Goal: Task Accomplishment & Management: Use online tool/utility

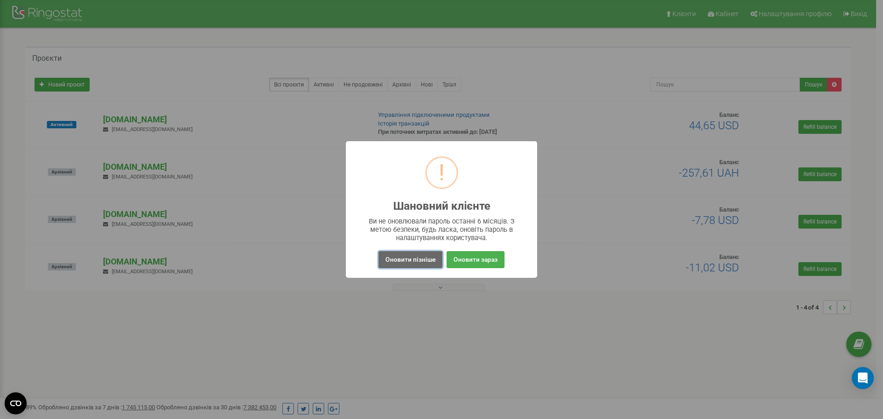
click at [414, 260] on button "Оновити пізніше" at bounding box center [410, 259] width 64 height 17
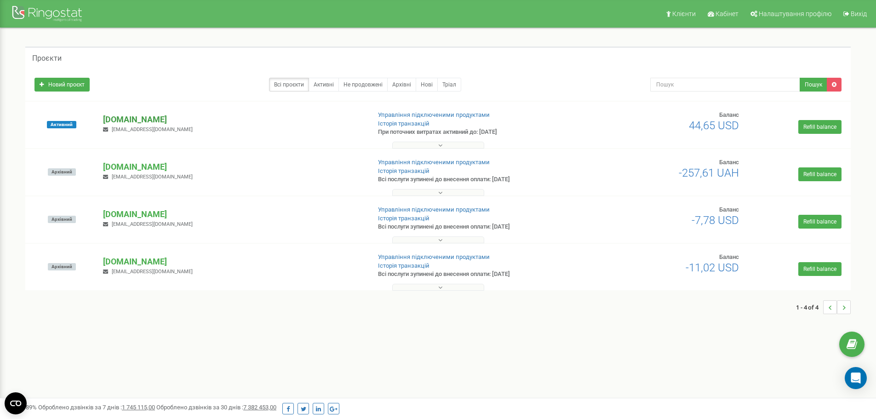
click at [154, 119] on p "[DOMAIN_NAME]" at bounding box center [233, 120] width 260 height 12
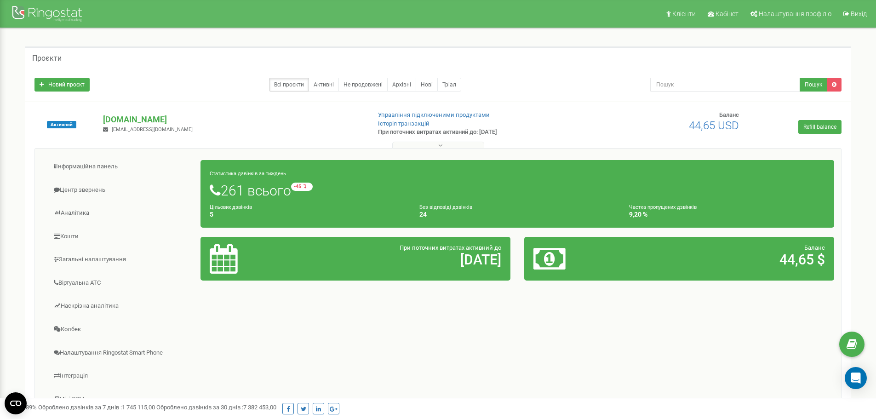
drag, startPoint x: 187, startPoint y: 117, endPoint x: 83, endPoint y: 118, distance: 103.9
click at [83, 118] on div "Активний goal-team.com.ua goal.teamua@gmail.com Управління підключеними продукт…" at bounding box center [438, 129] width 821 height 37
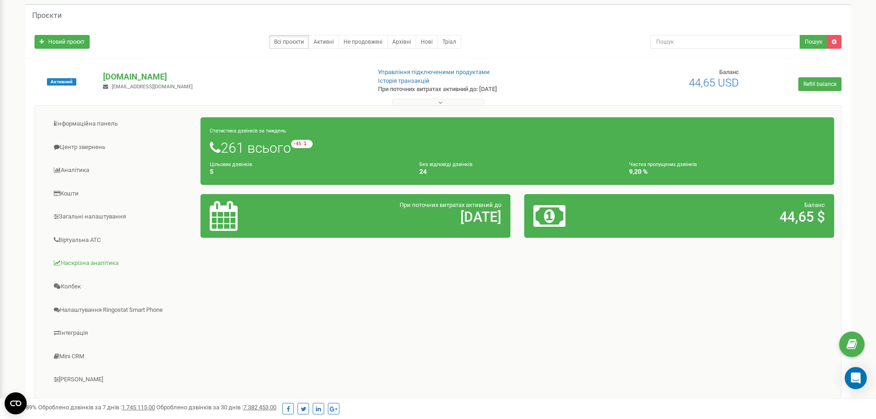
scroll to position [92, 0]
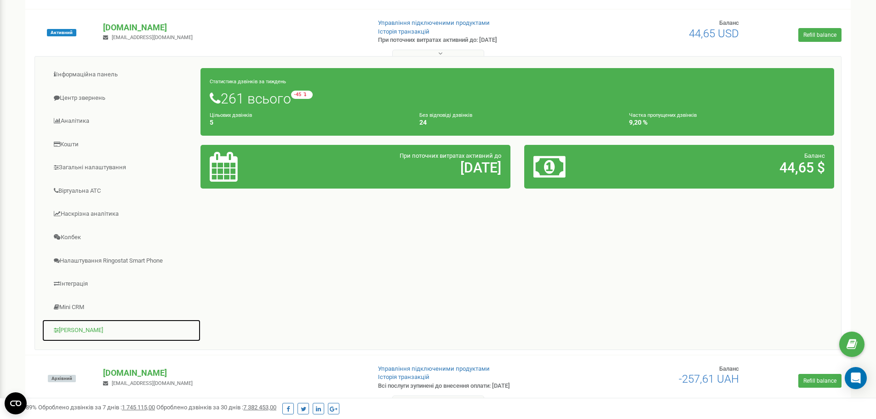
click at [90, 328] on link "[PERSON_NAME]" at bounding box center [121, 330] width 159 height 23
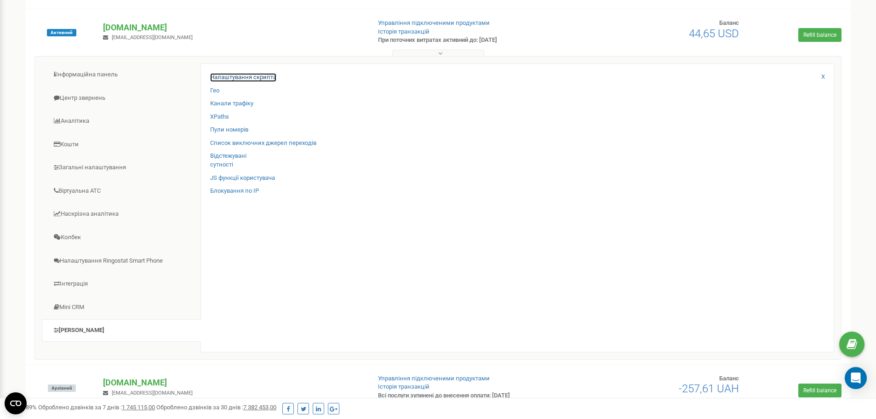
click at [263, 78] on link "Налаштування скрипта" at bounding box center [243, 77] width 66 height 9
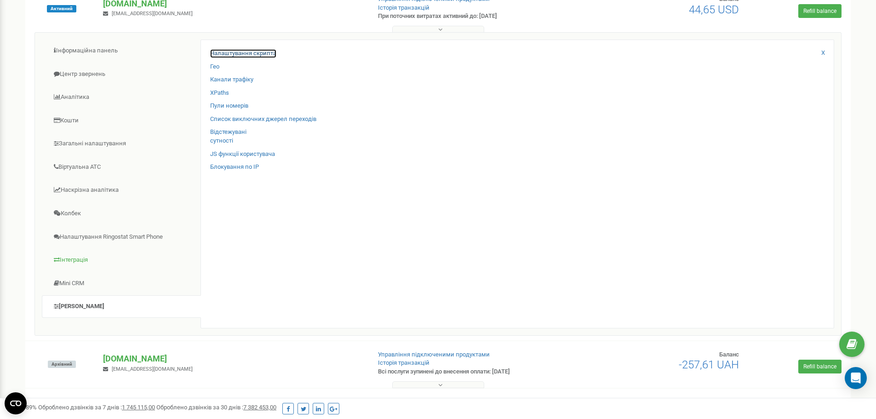
scroll to position [138, 0]
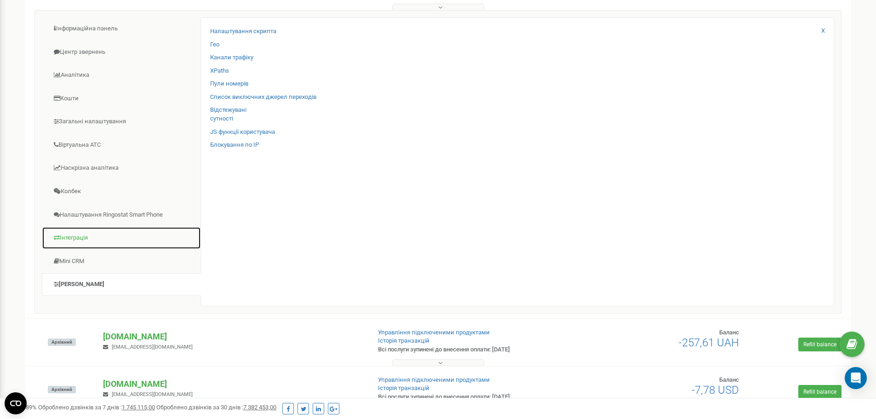
click at [118, 231] on link "Інтеграція" at bounding box center [121, 238] width 159 height 23
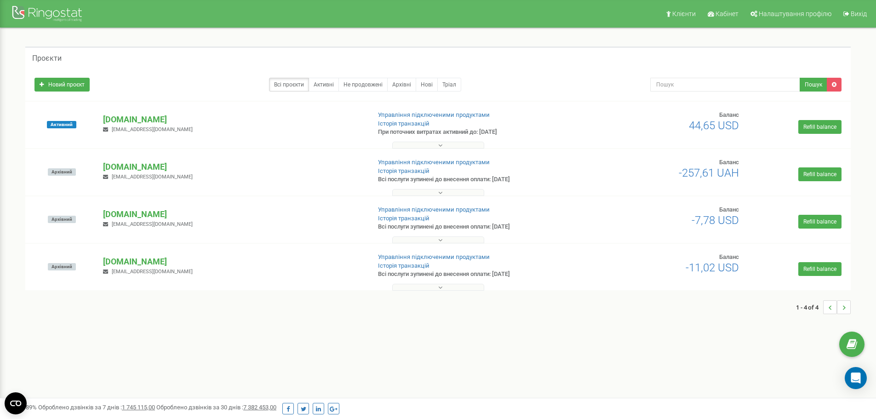
click at [130, 113] on div "Активний [DOMAIN_NAME] [EMAIL_ADDRESS][DOMAIN_NAME] Управління підключеними про…" at bounding box center [438, 129] width 821 height 37
click at [129, 120] on p "[DOMAIN_NAME]" at bounding box center [233, 120] width 260 height 12
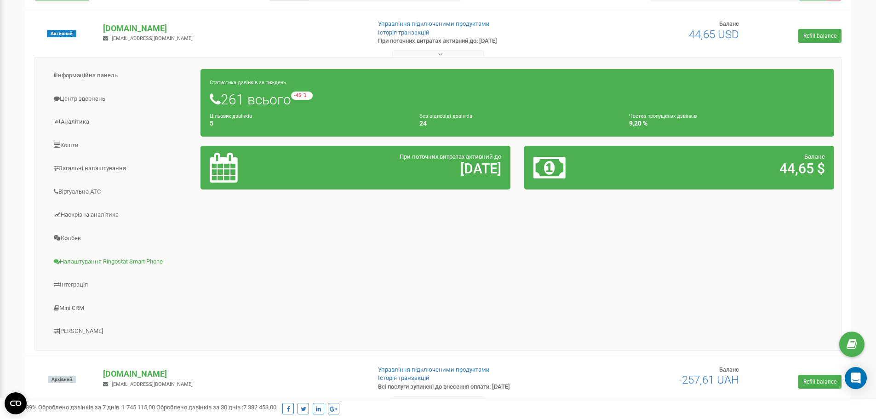
scroll to position [92, 0]
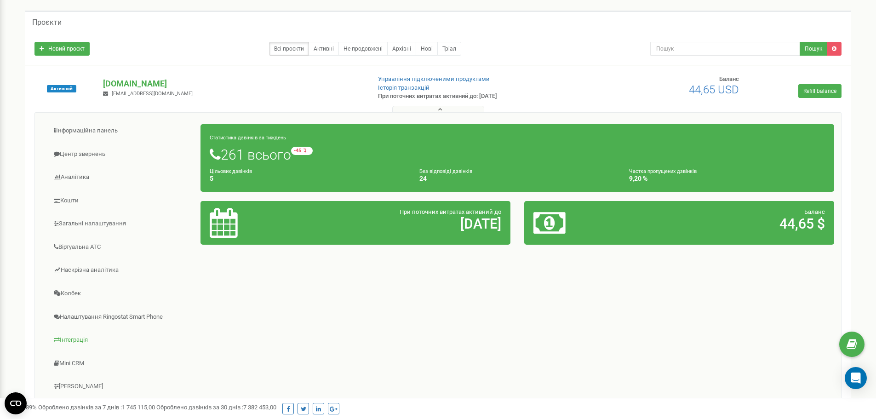
scroll to position [92, 0]
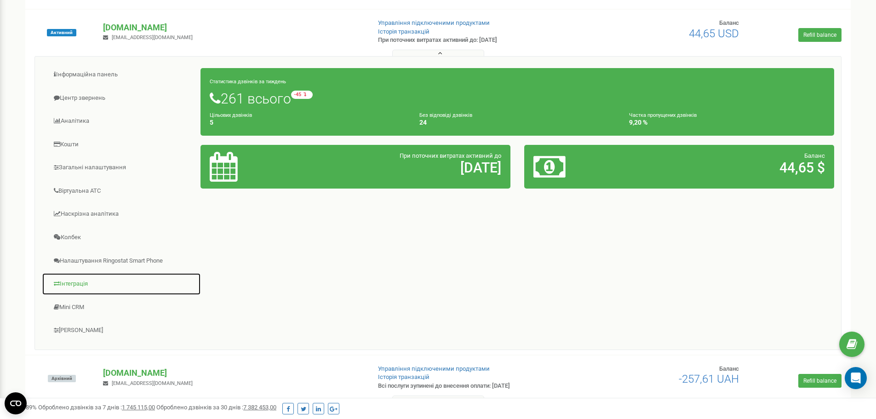
click at [81, 278] on link "Інтеграція" at bounding box center [121, 284] width 159 height 23
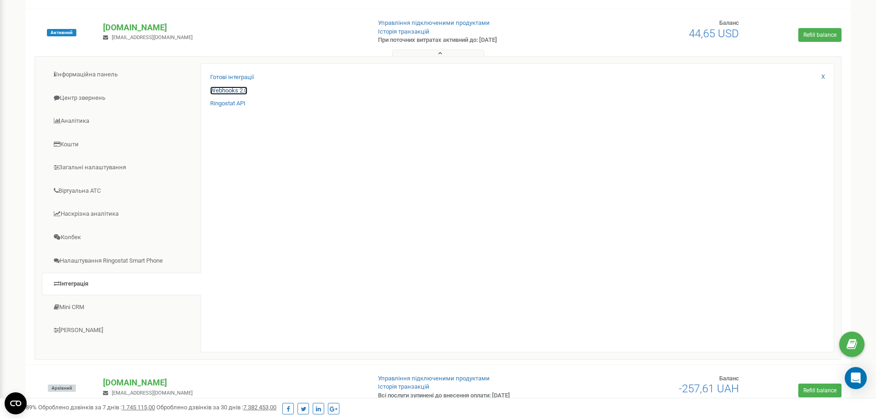
click at [241, 91] on link "Webhooks 2.0" at bounding box center [228, 90] width 37 height 9
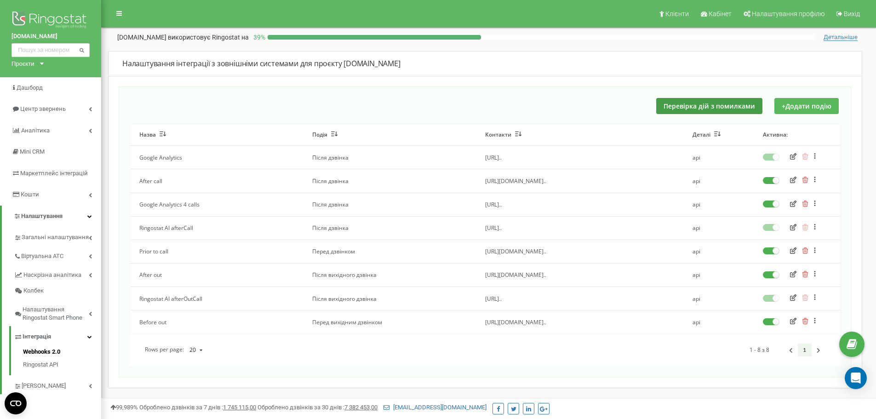
click at [806, 99] on button "+ Додати подію" at bounding box center [806, 106] width 64 height 16
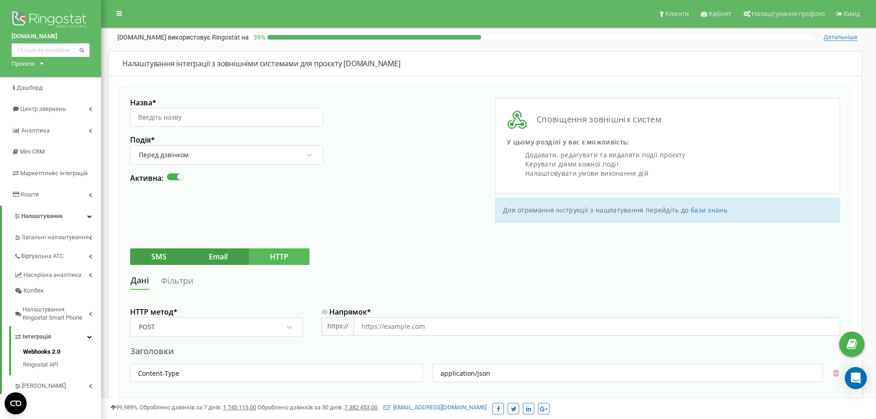
click at [228, 150] on div "Перед дзвінком" at bounding box center [220, 155] width 165 height 16
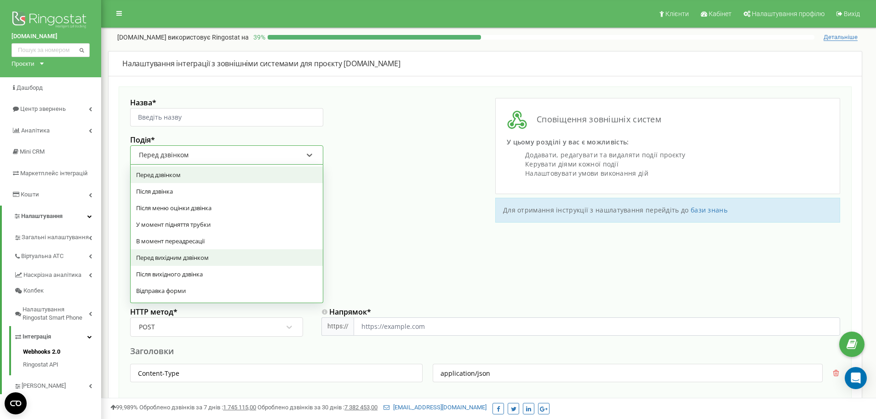
scroll to position [46, 0]
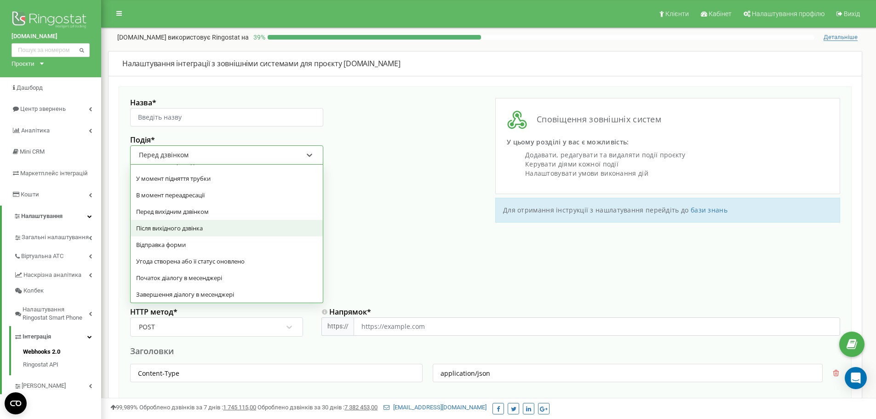
click at [211, 228] on div "Після вихідного дзвінка" at bounding box center [227, 228] width 192 height 17
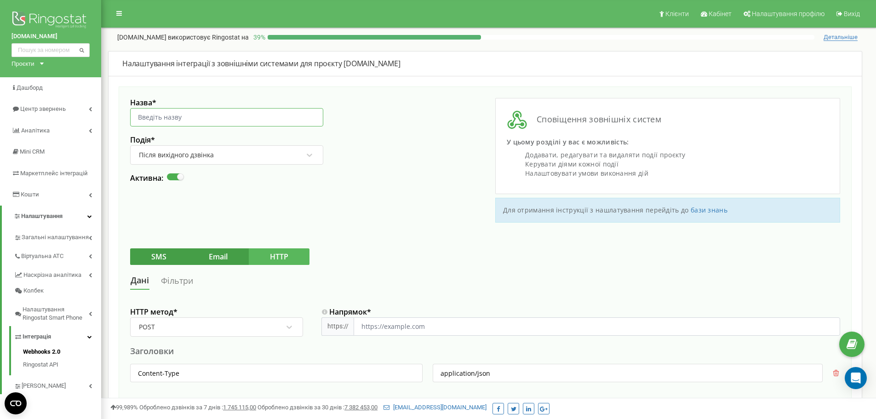
click at [261, 122] on input "Назва *" at bounding box center [226, 117] width 193 height 18
type input "Call Analyze 2"
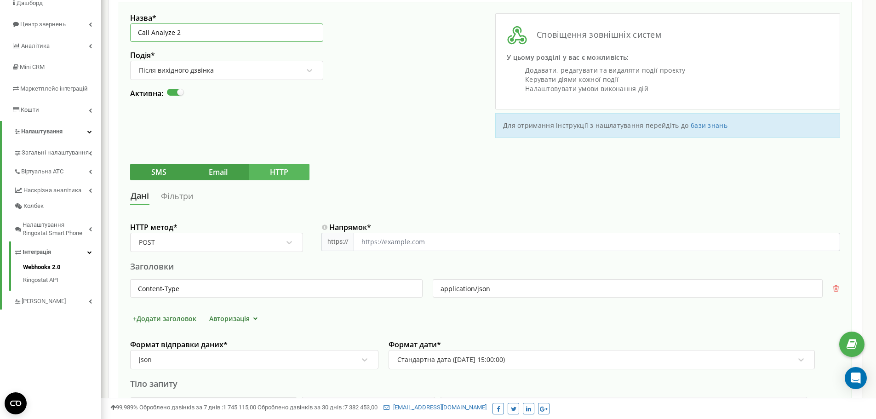
scroll to position [92, 0]
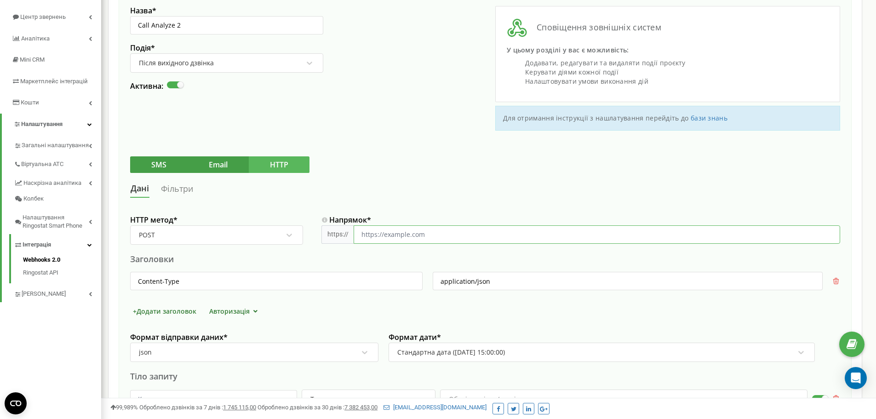
click at [435, 232] on input "Напрямок *" at bounding box center [597, 234] width 486 height 18
click at [393, 239] on input "https://calls.552022.salespro.com.ua/api/webhook/call" at bounding box center [597, 234] width 486 height 18
drag, startPoint x: 393, startPoint y: 239, endPoint x: 468, endPoint y: 241, distance: 74.5
click at [468, 241] on input "https://calls.552022.salespro.com.ua/api/webhook/call" at bounding box center [597, 234] width 486 height 18
paste input "-autopark.552022.salespro.com.ua"
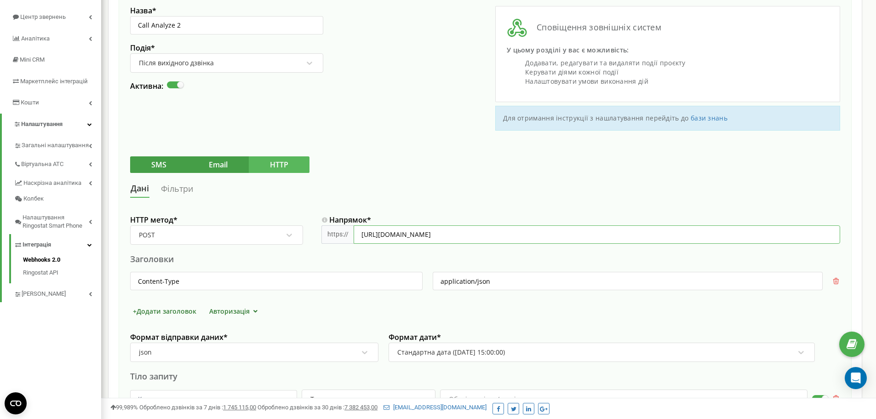
paste input "-autopark.552022.salespro.com.ua"
type input "https://calls-autopark.552022.salespro.com.ua/api/webhook/call"
click at [279, 280] on input "Content-Type" at bounding box center [276, 281] width 292 height 18
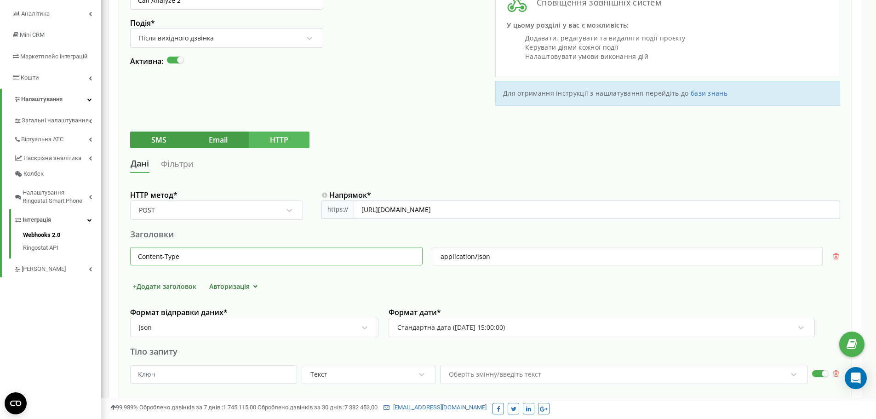
scroll to position [138, 0]
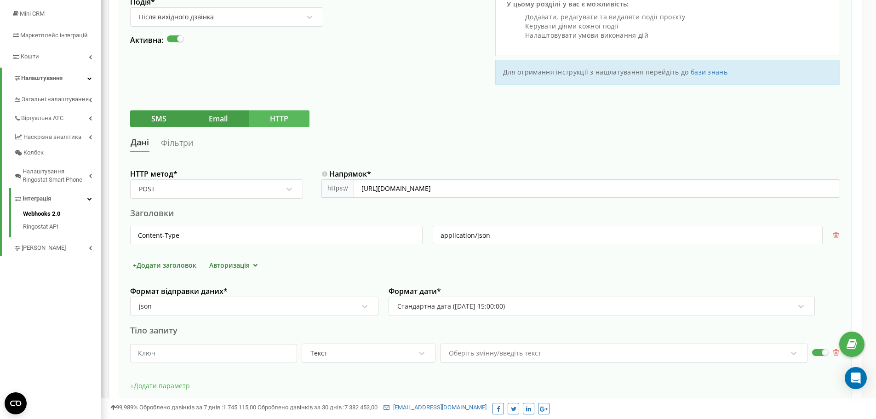
click at [264, 306] on div "json" at bounding box center [248, 306] width 221 height 16
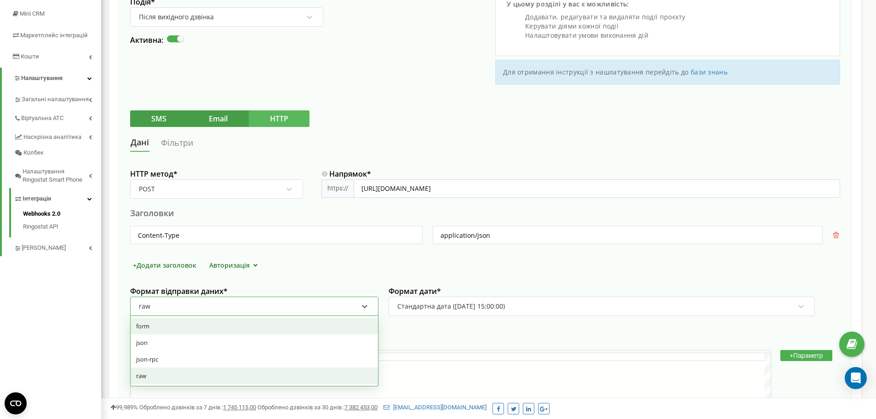
click at [237, 325] on div "form" at bounding box center [254, 326] width 247 height 17
type input "application/x-www-form-urlencoded"
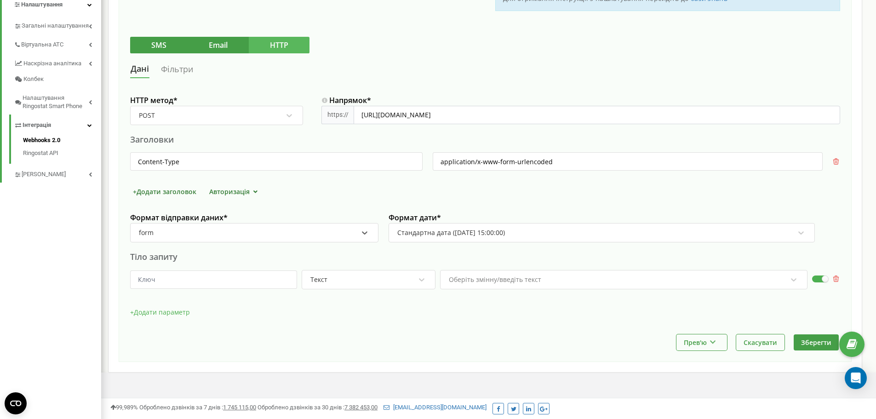
scroll to position [225, 0]
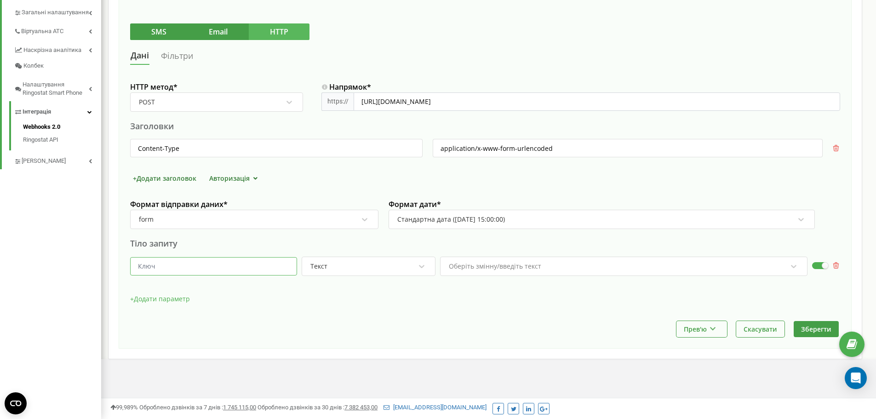
drag, startPoint x: 274, startPoint y: 262, endPoint x: 285, endPoint y: 268, distance: 12.7
click at [274, 262] on input "text" at bounding box center [213, 266] width 167 height 18
paste input "manager"
type input "manager"
click at [486, 265] on div "Оберіть змінну/введіть текст" at bounding box center [495, 266] width 92 height 6
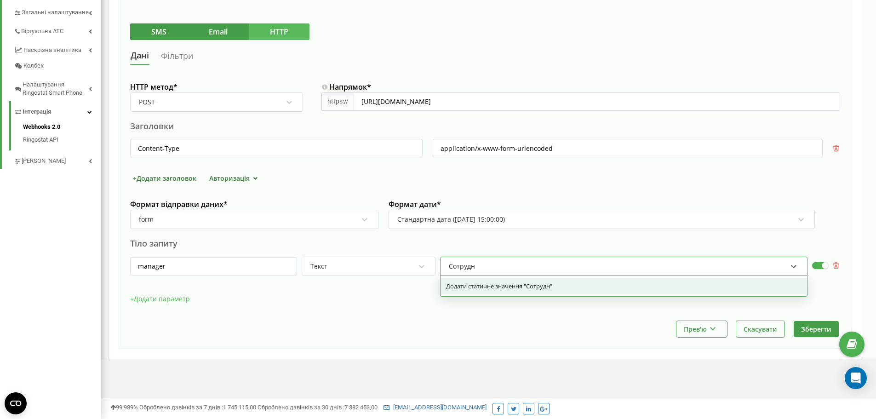
type input "Сотрудни"
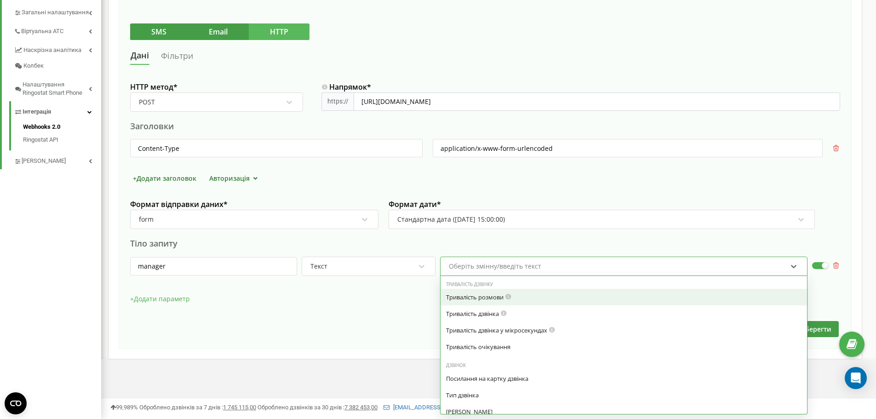
type input "і"
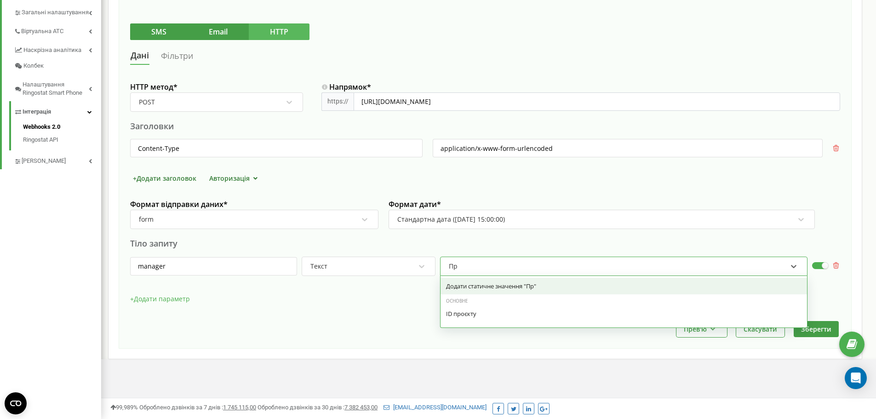
type input "П"
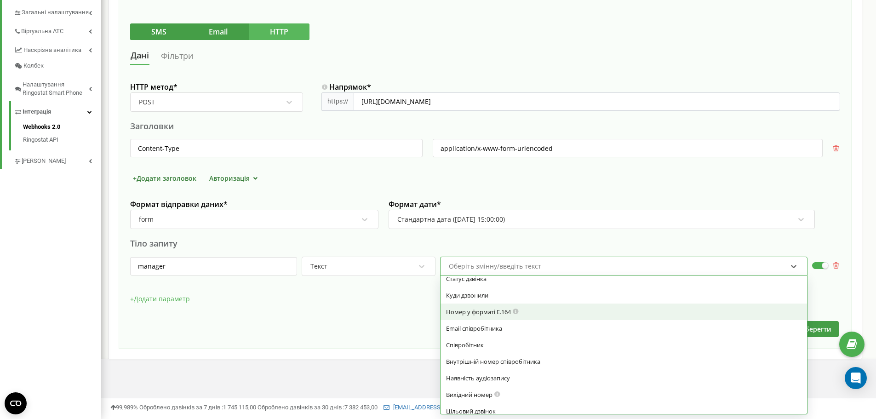
scroll to position [230, 0]
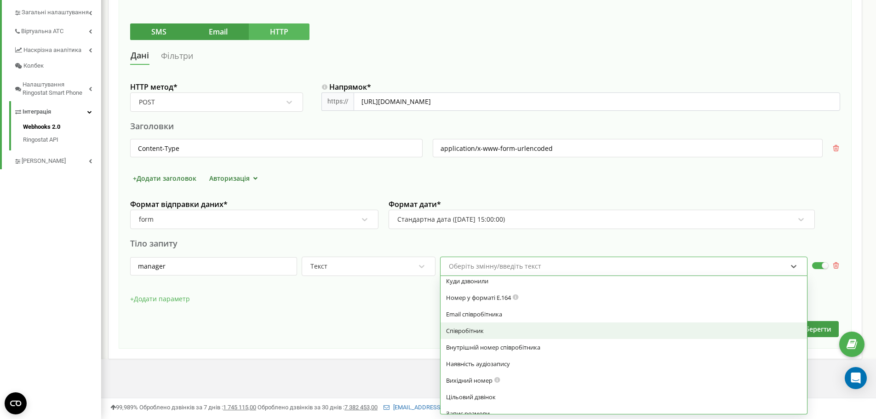
click at [522, 329] on div "Співробітник" at bounding box center [623, 330] width 355 height 8
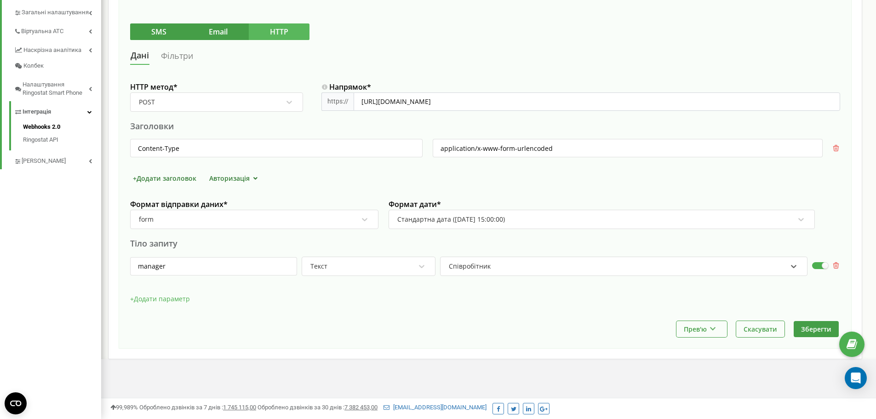
click at [158, 298] on button "+ Додати параметр" at bounding box center [160, 299] width 60 height 14
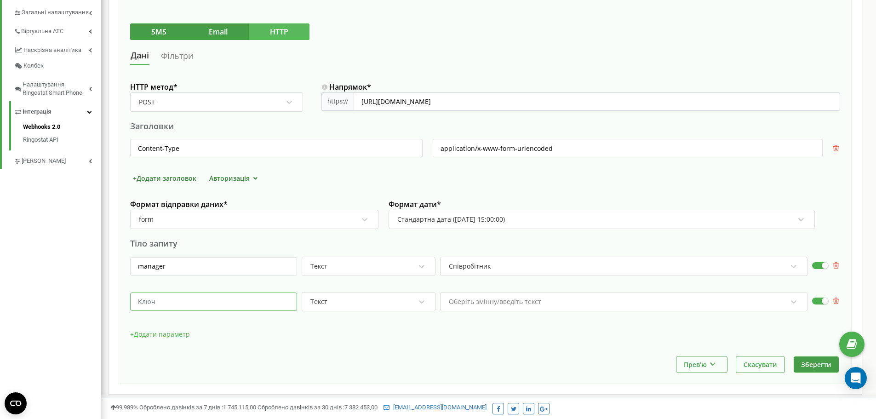
click at [234, 304] on input "text" at bounding box center [213, 301] width 167 height 18
paste input "department"
type input "department"
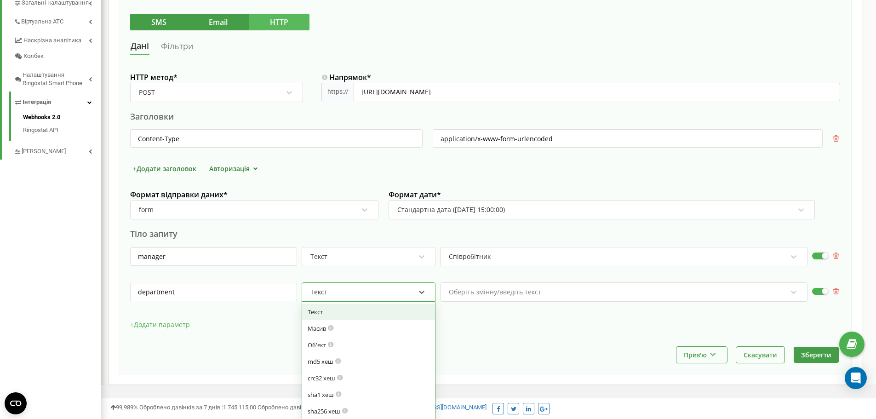
click at [373, 300] on div "Текст" at bounding box center [369, 291] width 134 height 19
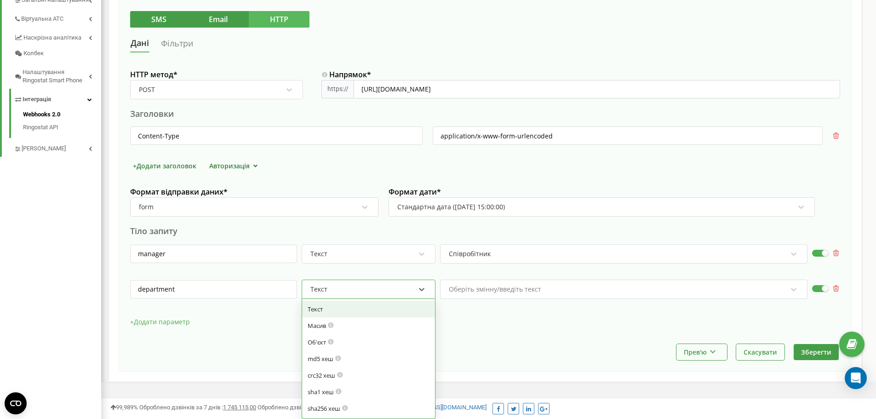
click at [524, 294] on div "Оберіть змінну/введіть текст" at bounding box center [623, 288] width 367 height 19
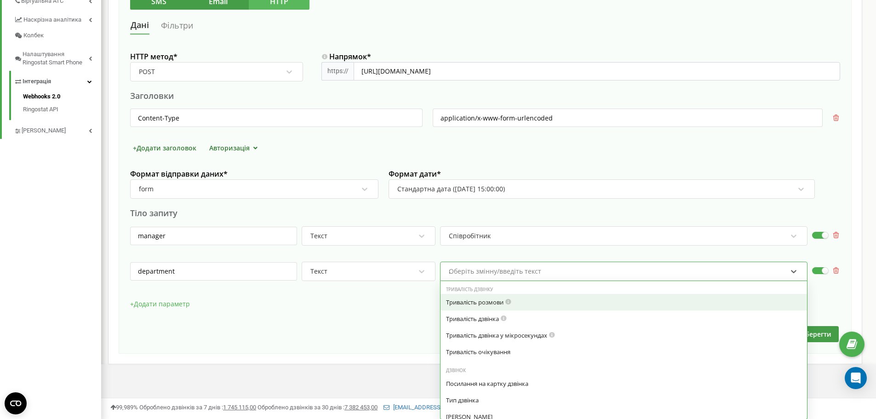
scroll to position [256, 0]
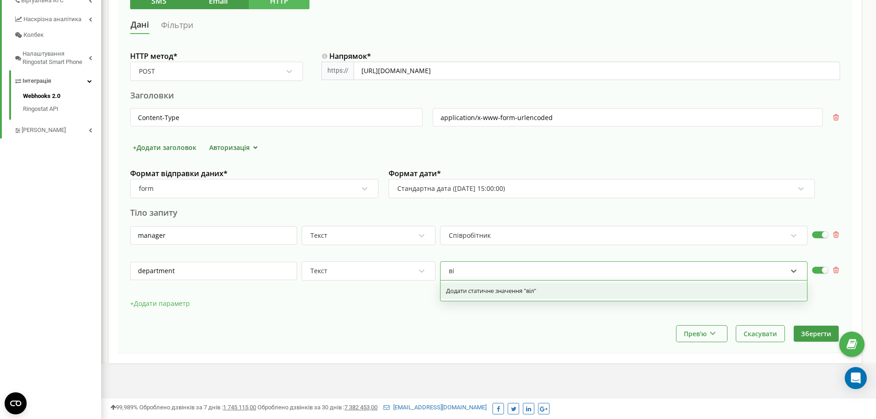
type input "від"
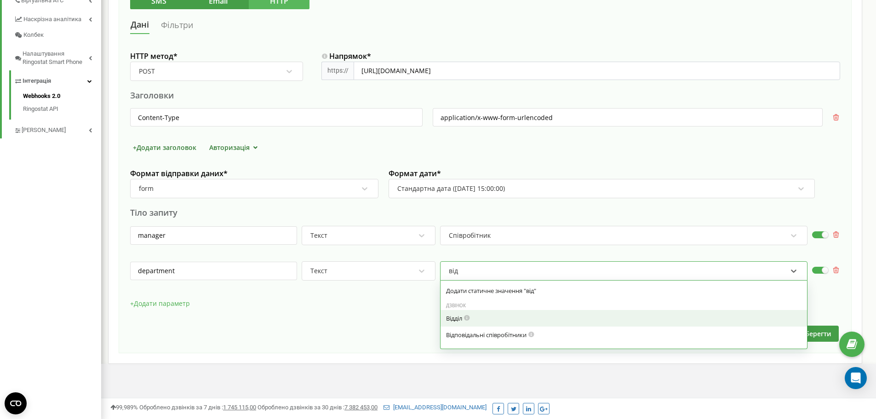
click at [515, 318] on div "Відділ" at bounding box center [623, 318] width 355 height 8
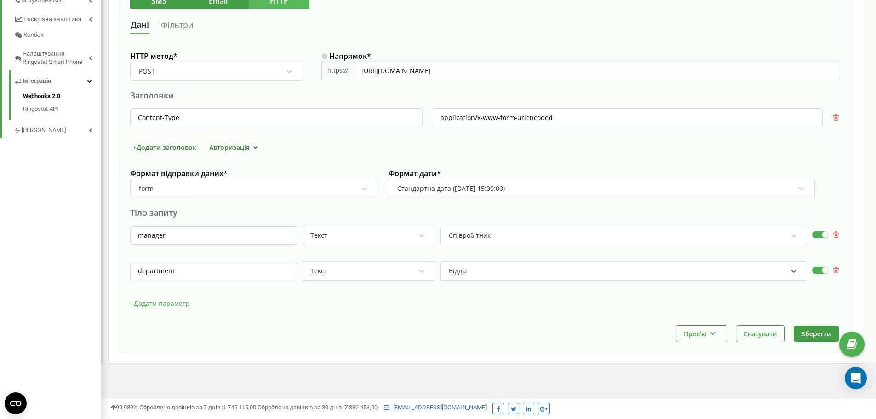
drag, startPoint x: 166, startPoint y: 313, endPoint x: 171, endPoint y: 304, distance: 10.1
click at [168, 310] on div "+ Додати параметр" at bounding box center [485, 308] width 710 height 23
click at [171, 304] on button "+ Додати параметр" at bounding box center [160, 304] width 60 height 14
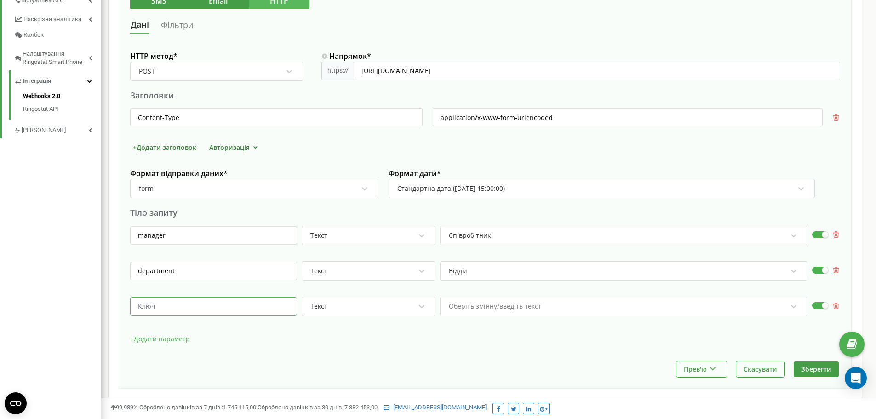
click at [176, 306] on input "text" at bounding box center [213, 306] width 167 height 18
paste input "call_id"
type input "call_id"
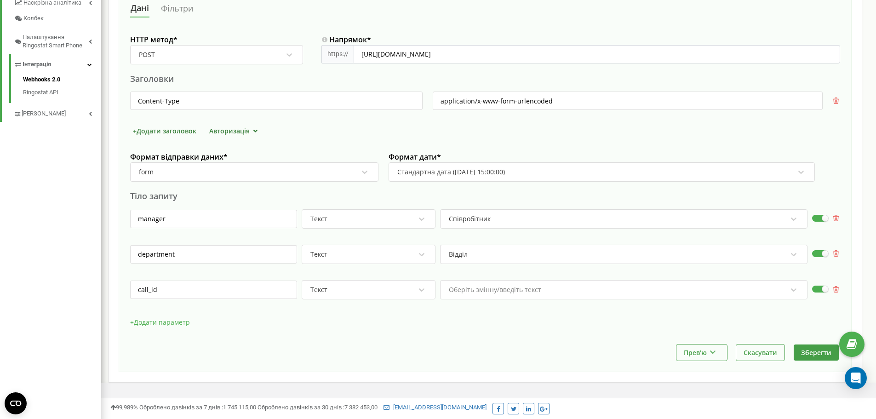
click at [503, 299] on div "Оберіть змінну/введіть текст" at bounding box center [623, 289] width 367 height 19
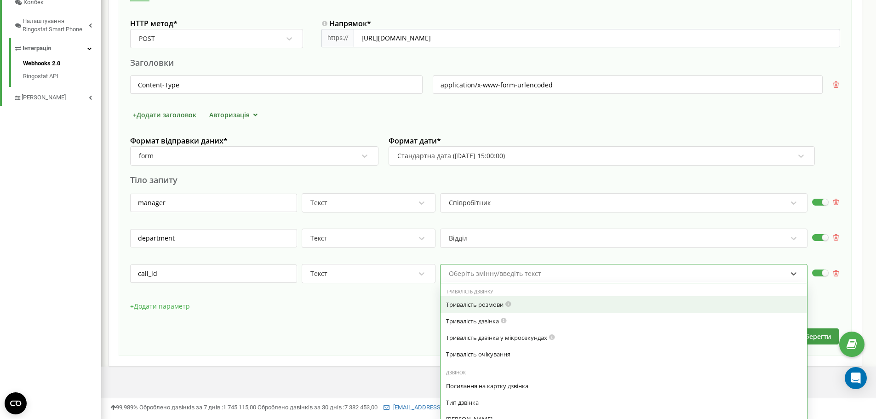
scroll to position [291, 0]
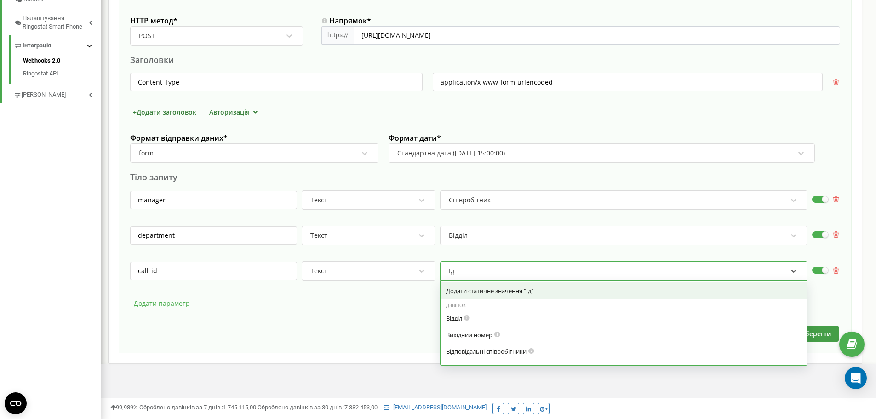
type input "І"
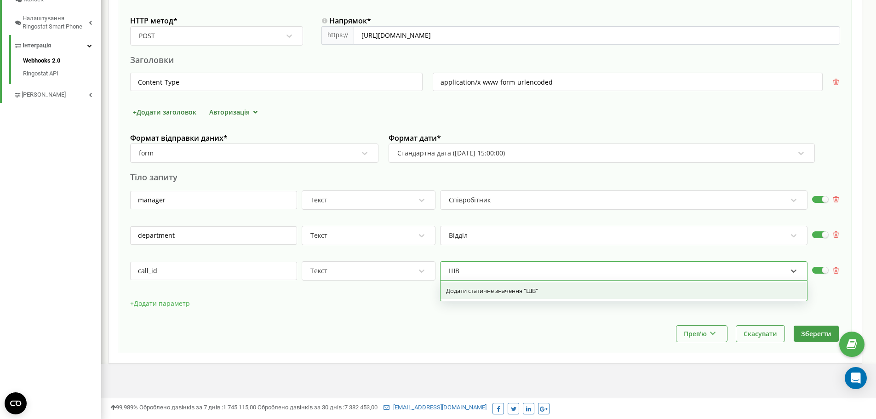
type input "Ш"
type input "ID"
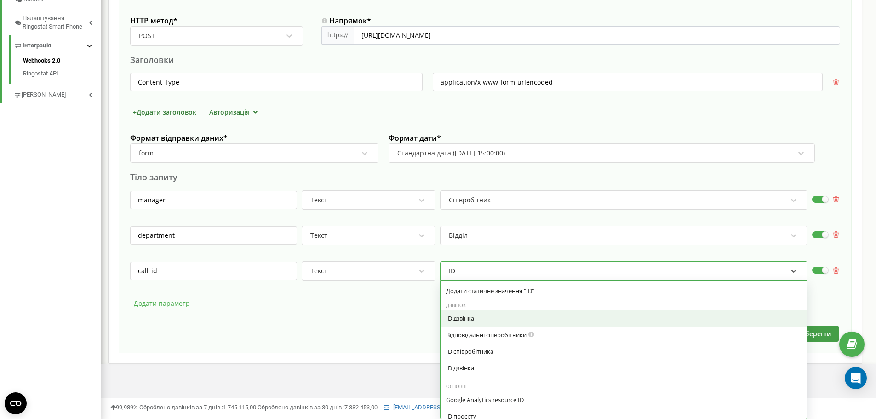
click at [525, 313] on div "ID дзвінка" at bounding box center [623, 318] width 366 height 17
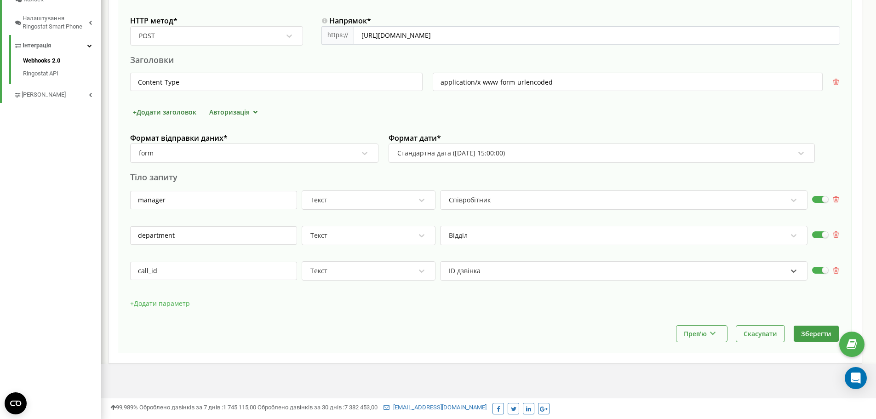
click at [161, 303] on button "+ Додати параметр" at bounding box center [160, 304] width 60 height 14
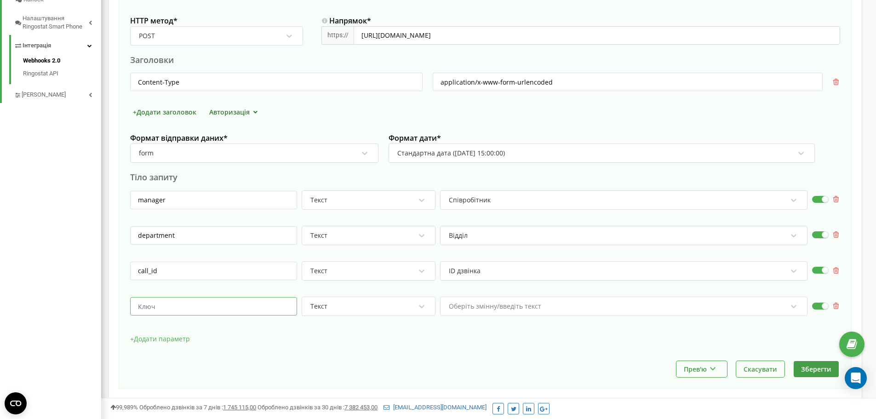
click at [201, 308] on input "text" at bounding box center [213, 306] width 167 height 18
paste input "call_time"
type input "call_time"
click at [503, 312] on div "Оберіть змінну/введіть текст" at bounding box center [623, 306] width 367 height 19
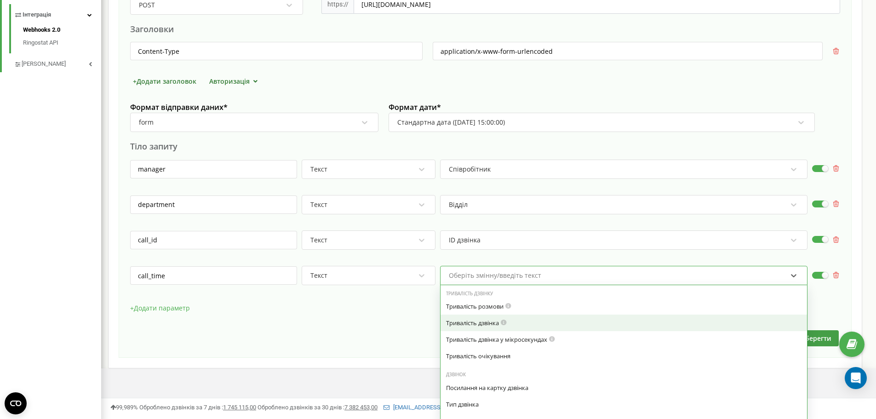
scroll to position [326, 0]
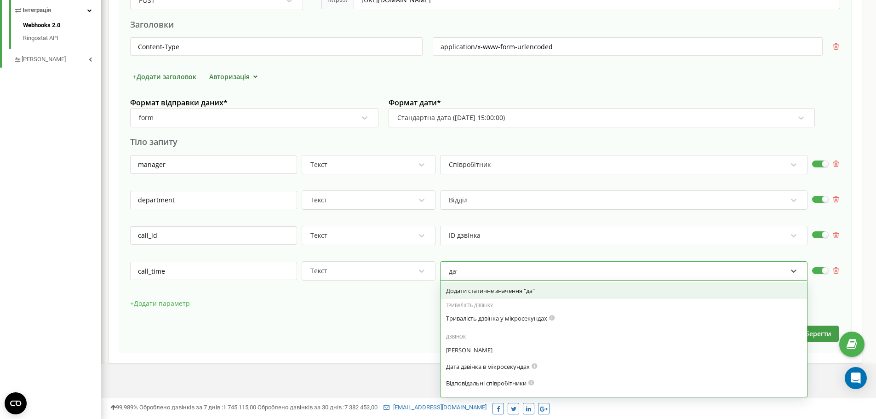
type input "дата"
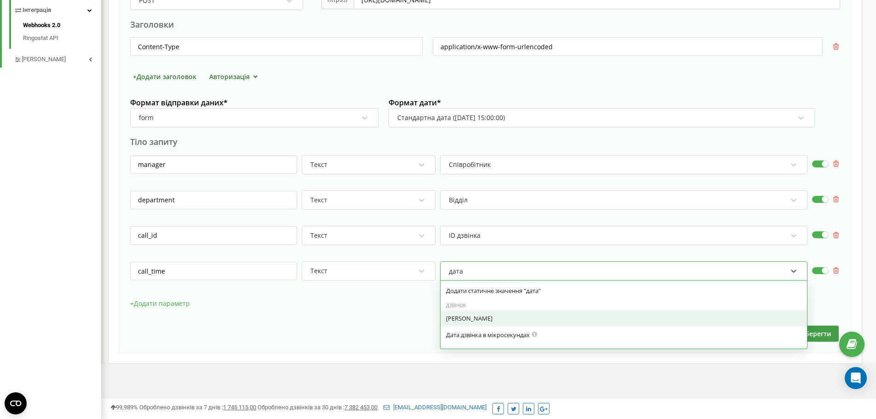
click at [474, 321] on div "Дата дзвінка" at bounding box center [623, 318] width 355 height 8
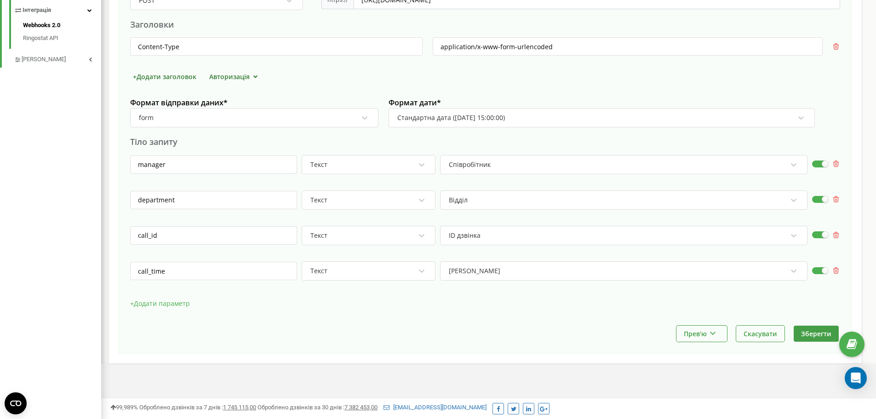
click at [146, 304] on button "+ Додати параметр" at bounding box center [160, 304] width 60 height 14
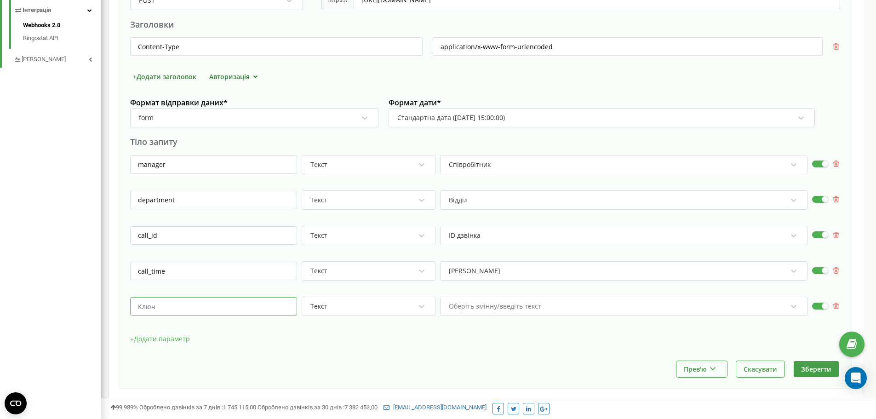
click at [218, 305] on input "text" at bounding box center [213, 306] width 167 height 18
paste input "category"
type input "category"
click at [582, 312] on div "Оберіть змінну/введіть текст" at bounding box center [623, 306] width 367 height 19
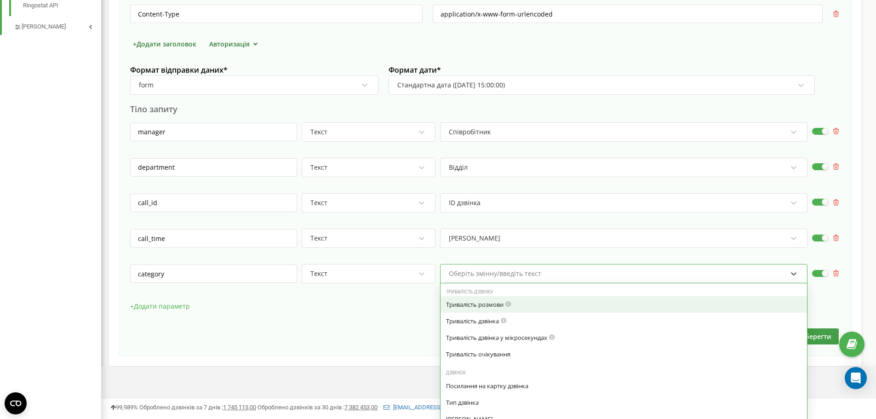
scroll to position [362, 0]
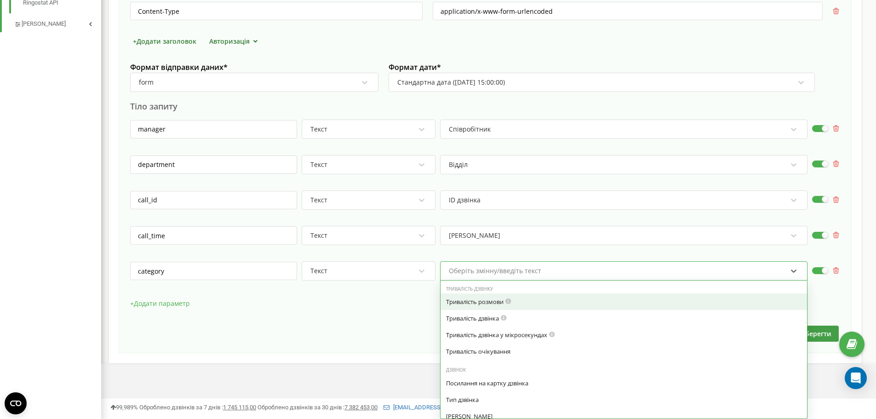
type input "к"
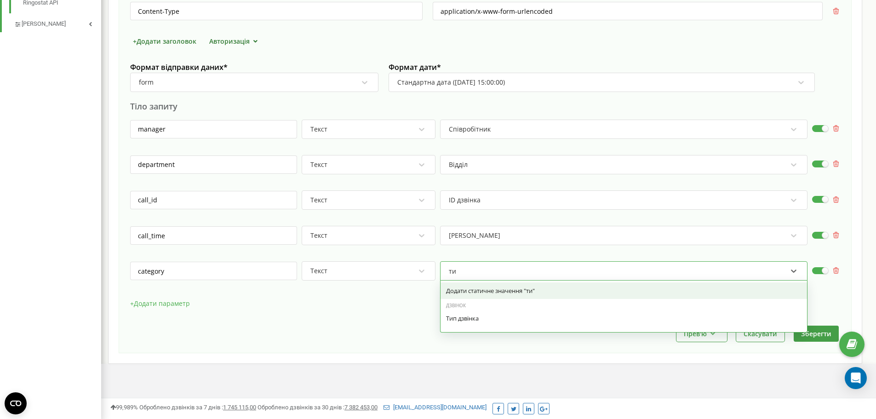
type input "тип"
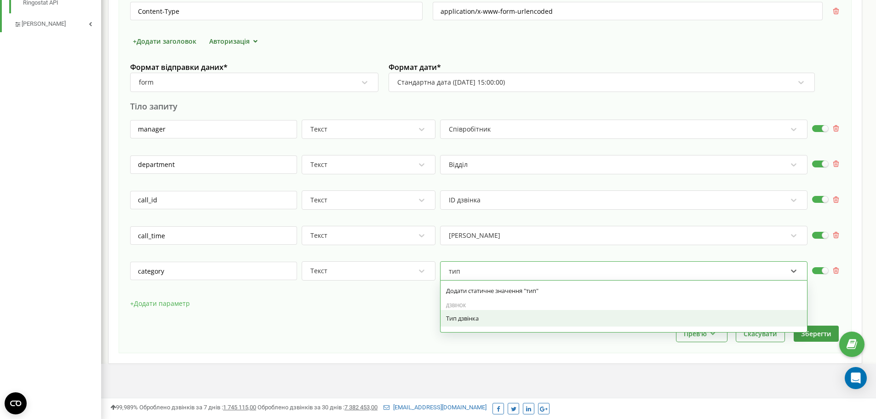
click at [461, 325] on div "Тип дзвінка" at bounding box center [623, 318] width 366 height 17
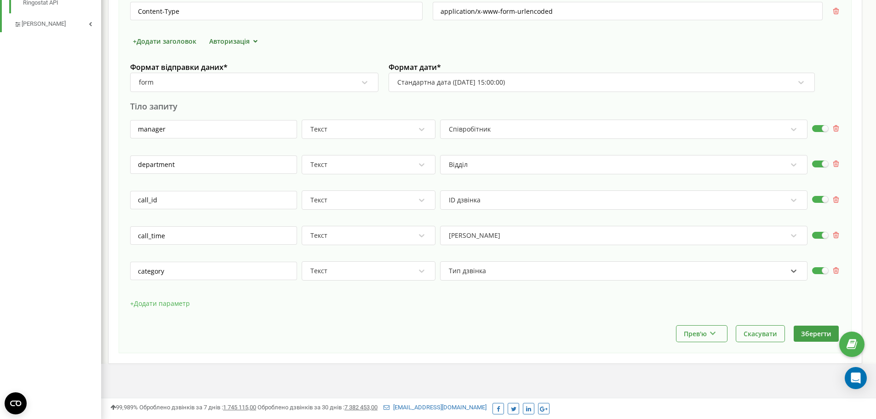
click at [182, 305] on button "+ Додати параметр" at bounding box center [160, 304] width 60 height 14
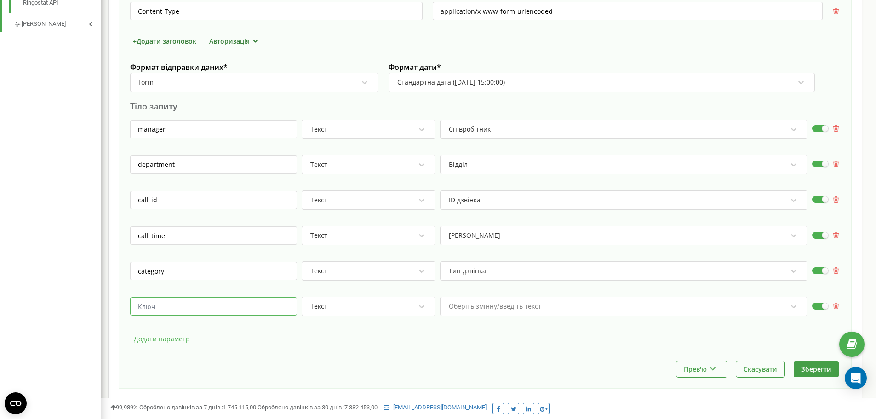
drag, startPoint x: 223, startPoint y: 301, endPoint x: 257, endPoint y: 302, distance: 33.6
click at [223, 301] on input "text" at bounding box center [213, 306] width 167 height 18
paste input "client_phone"
type input "client_phone"
click at [473, 287] on div at bounding box center [623, 284] width 367 height 9
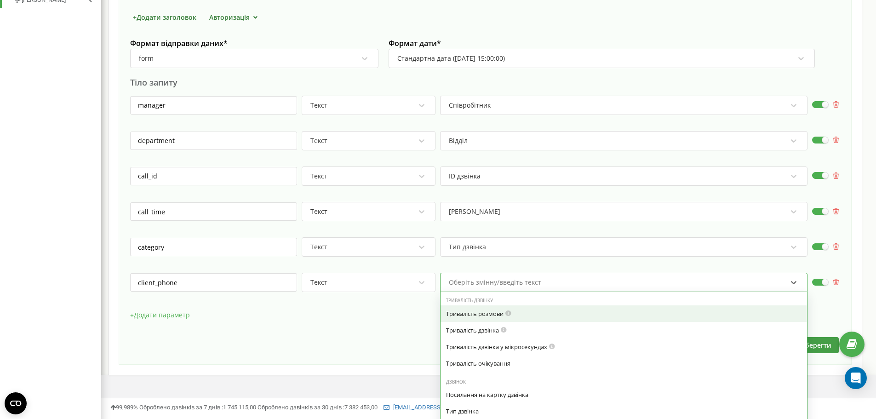
click at [473, 292] on div "option Тривалість розмови focused, 0 of 7. 29 results available. Use Up and Dow…" at bounding box center [623, 282] width 367 height 19
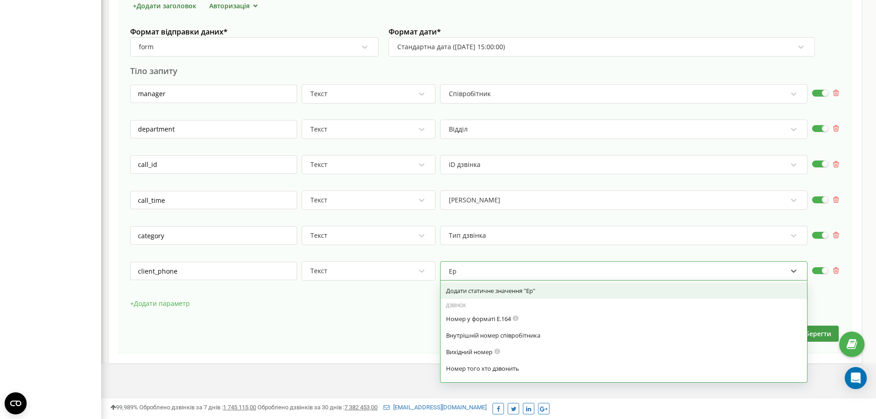
type input "Е"
type input "Номер"
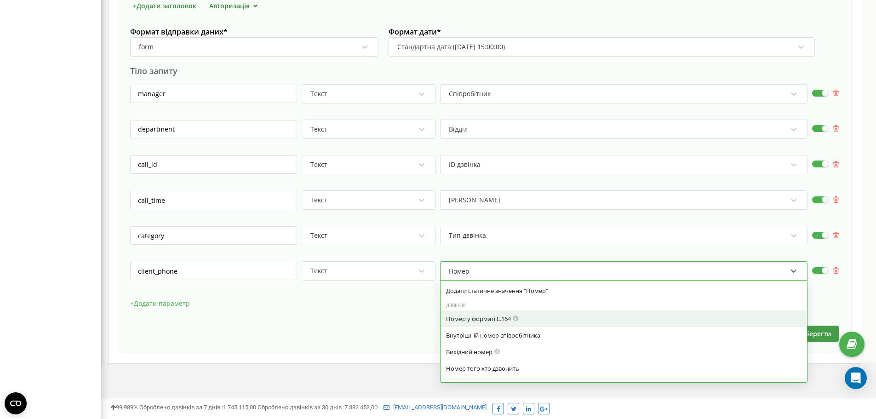
click at [460, 314] on div "Номер у форматі E.164" at bounding box center [623, 318] width 366 height 17
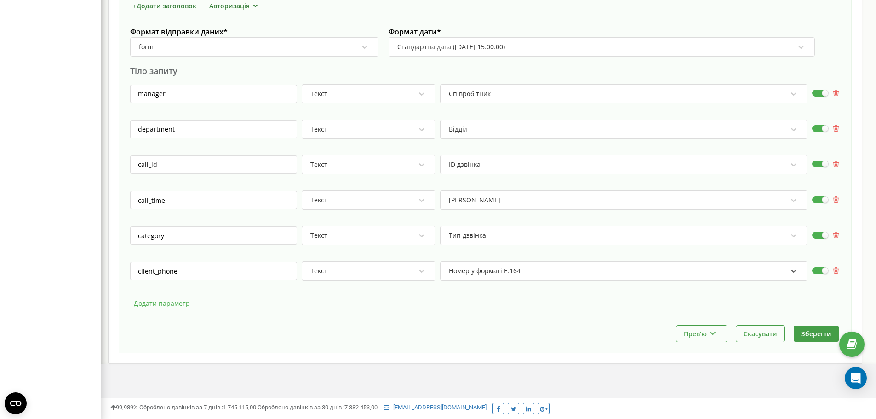
click at [171, 306] on button "+ Додати параметр" at bounding box center [160, 304] width 60 height 14
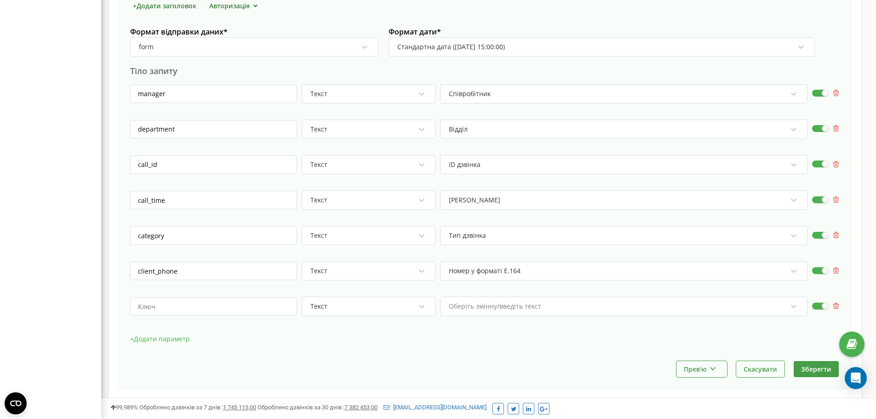
click at [259, 297] on div "Текст Оберіть змінну/введіть текст" at bounding box center [485, 311] width 710 height 28
click at [253, 307] on input "text" at bounding box center [213, 306] width 167 height 18
paste input "call_duration"
type input "call_duration"
click at [465, 297] on div "Оберіть змінну/введіть текст" at bounding box center [623, 306] width 367 height 19
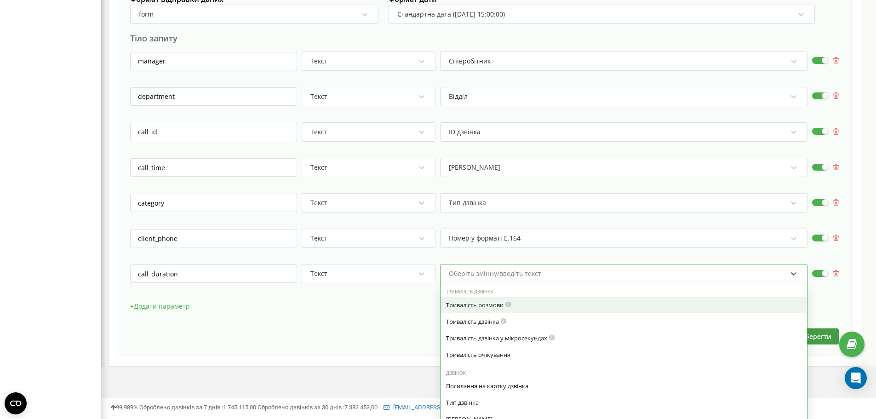
scroll to position [433, 0]
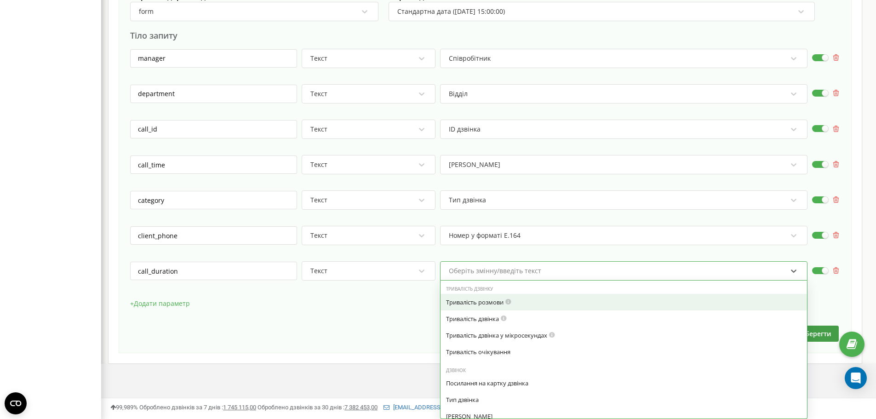
click at [499, 305] on div "Тривалість розмови" at bounding box center [623, 302] width 355 height 8
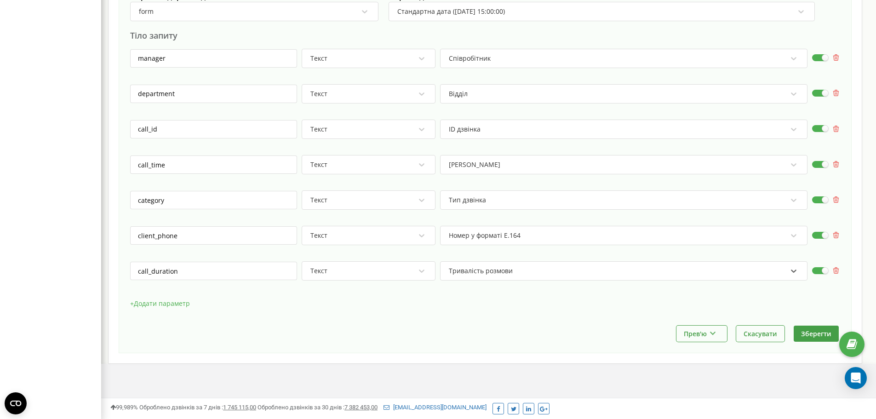
click at [145, 291] on div "HTTP метод * POST Напрямок * https:// https://calls-autopark.552022.salespro.co…" at bounding box center [485, 97] width 710 height 457
click at [137, 301] on button "+ Додати параметр" at bounding box center [160, 304] width 60 height 14
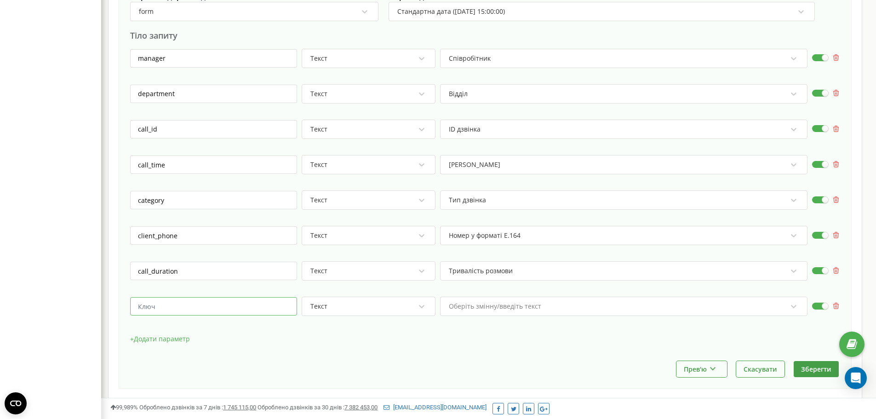
click at [137, 302] on input "text" at bounding box center [213, 306] width 167 height 18
click at [182, 311] on input "text" at bounding box center [213, 306] width 167 height 18
paste input "call_link"
type input "call_link"
click at [663, 292] on div "HTTP метод * POST Напрямок * https:// https://calls-autopark.552022.salespro.co…" at bounding box center [485, 115] width 710 height 492
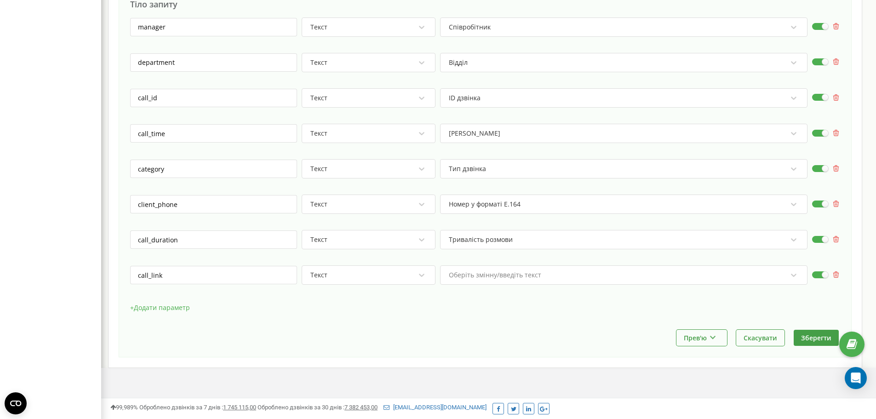
click at [649, 285] on div "Оберіть змінну/введіть текст" at bounding box center [623, 274] width 367 height 19
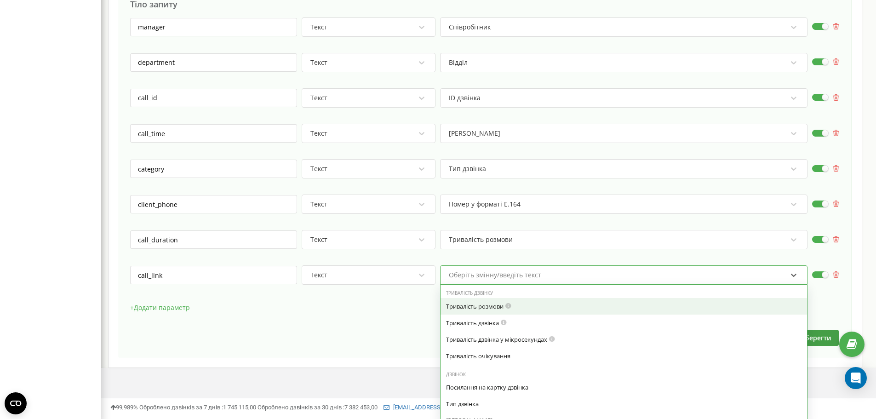
scroll to position [468, 0]
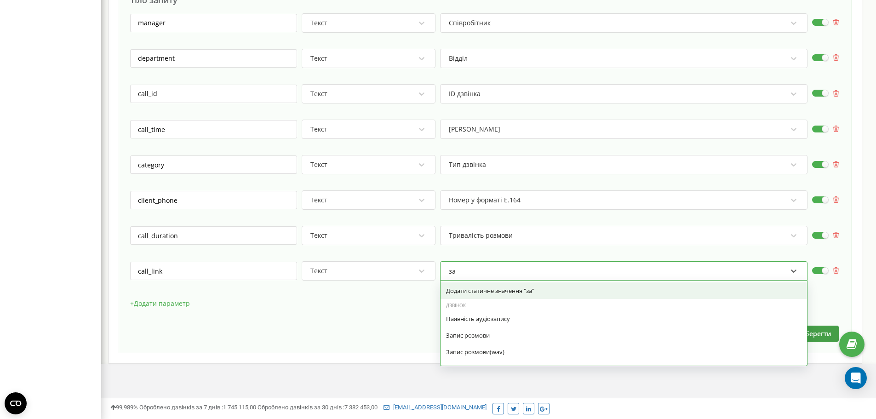
type input "зап"
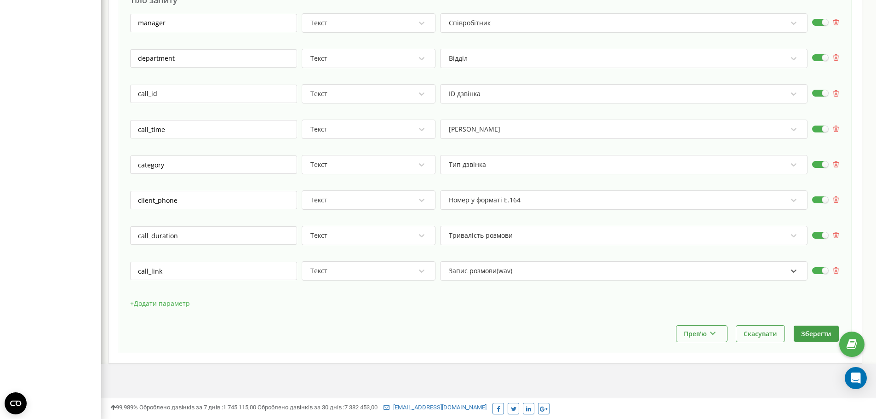
click at [144, 305] on button "+ Додати параметр" at bounding box center [160, 304] width 60 height 14
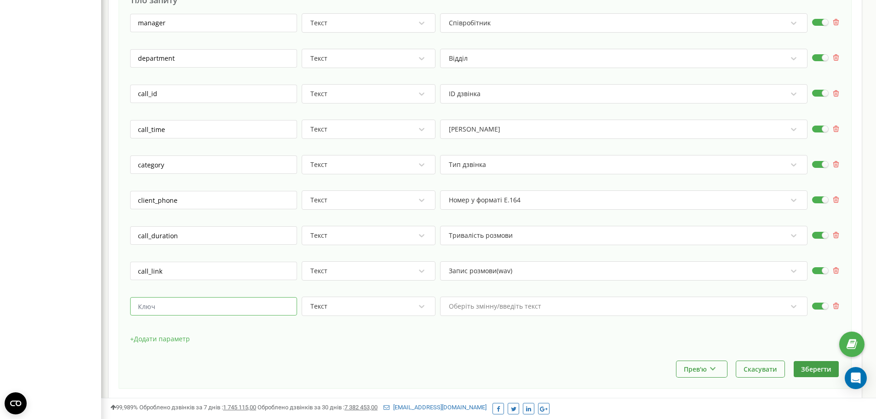
drag, startPoint x: 210, startPoint y: 314, endPoint x: 216, endPoint y: 314, distance: 6.0
click at [209, 314] on input "text" at bounding box center [213, 306] width 167 height 18
paste input "call_seconds_talk"
type input "call_seconds_talk"
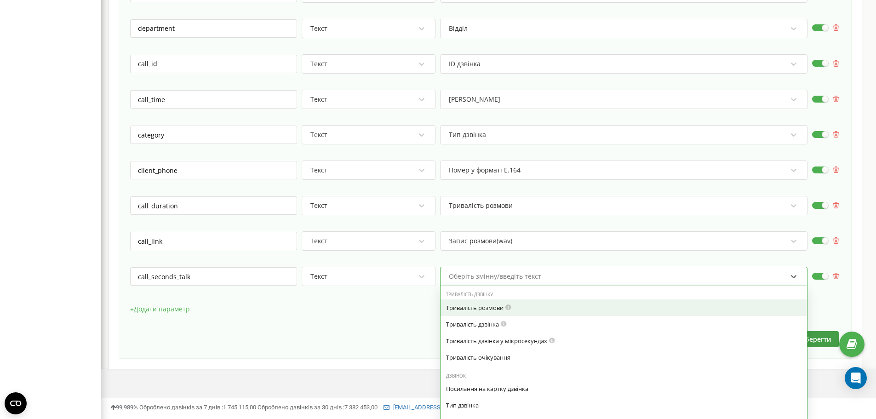
click at [514, 286] on div "option Тривалість розмови focused, 0 of 7. 29 results available. Use Up and Dow…" at bounding box center [623, 276] width 367 height 19
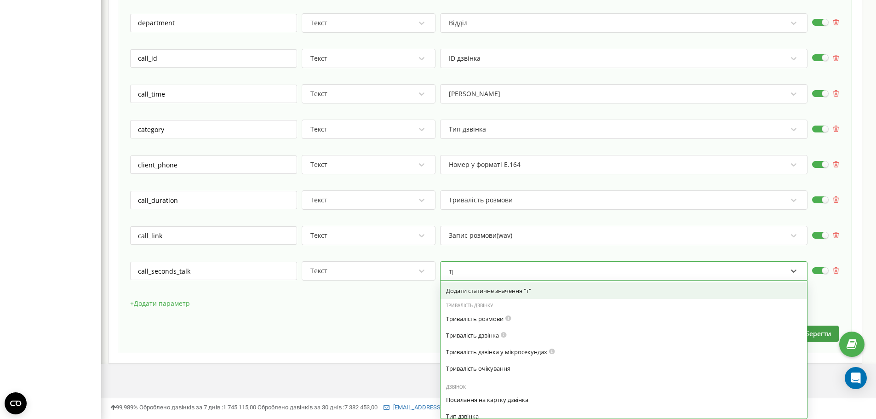
type input "три"
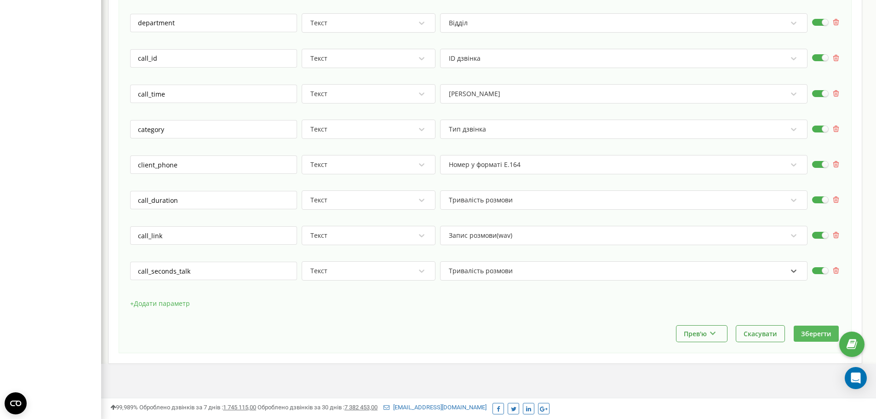
click at [799, 335] on button "Зберегти" at bounding box center [815, 333] width 45 height 16
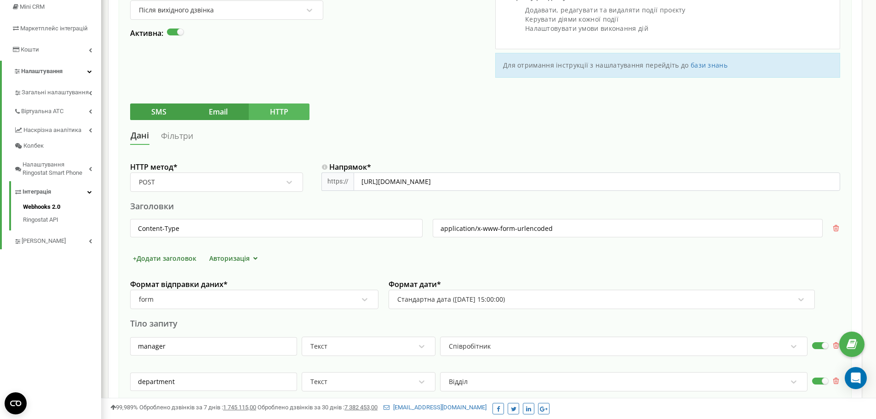
scroll to position [0, 0]
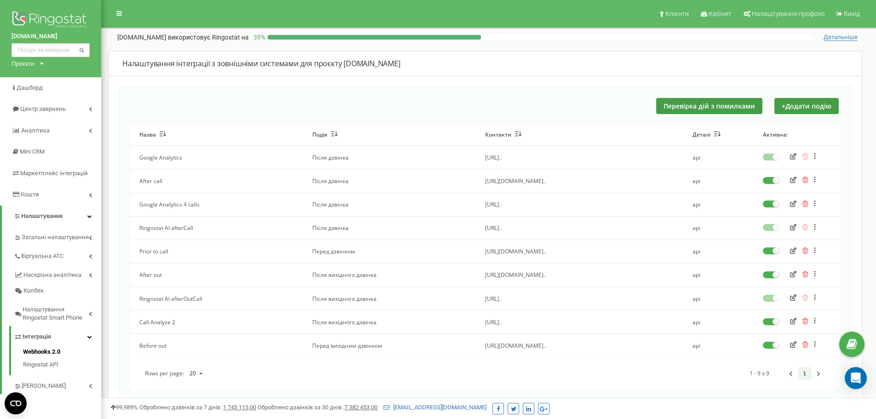
click at [815, 320] on icon at bounding box center [814, 321] width 1 height 6
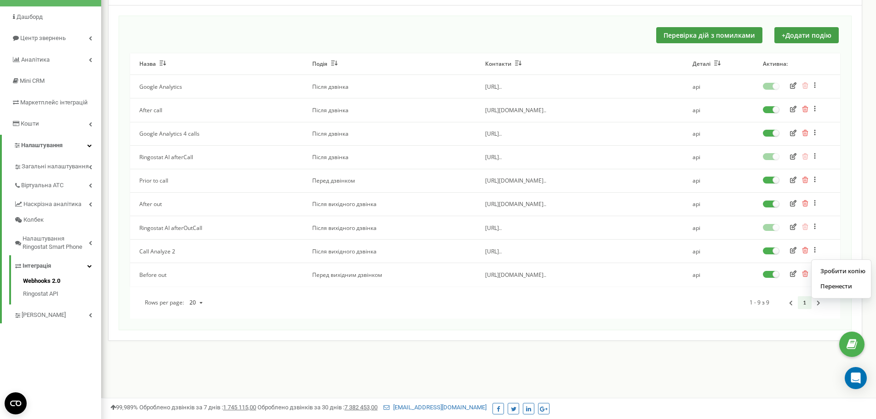
scroll to position [92, 0]
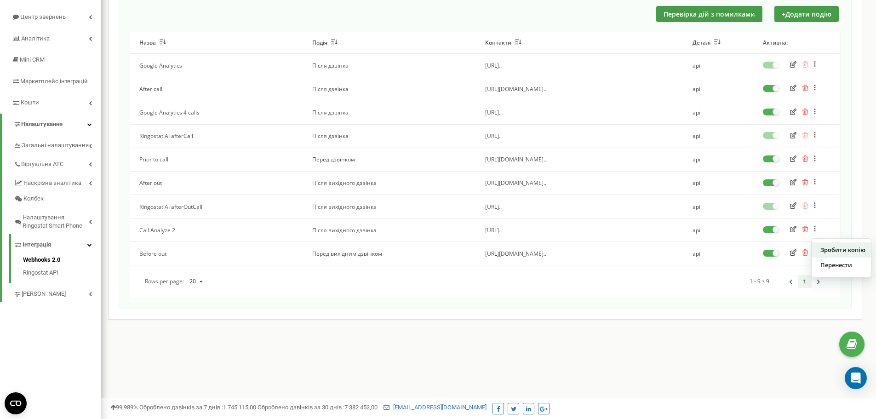
click at [849, 251] on div "Зробити копію" at bounding box center [840, 249] width 59 height 15
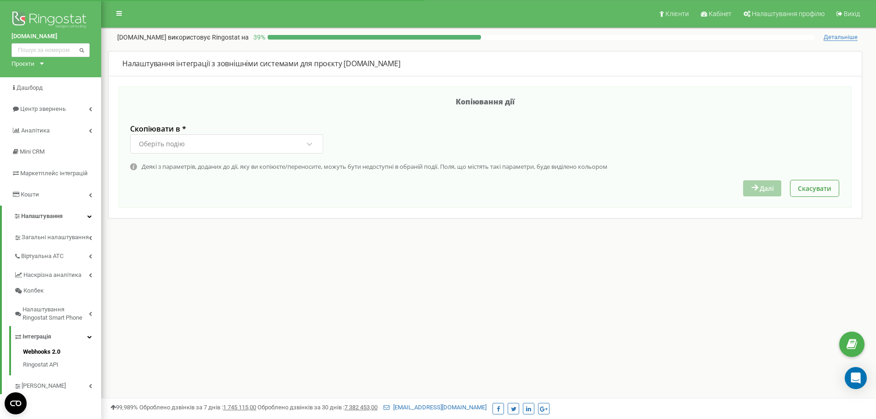
click at [231, 141] on div "Оберіть подію" at bounding box center [220, 144] width 165 height 16
click at [229, 126] on label "Скопіювати в *" at bounding box center [226, 129] width 193 height 10
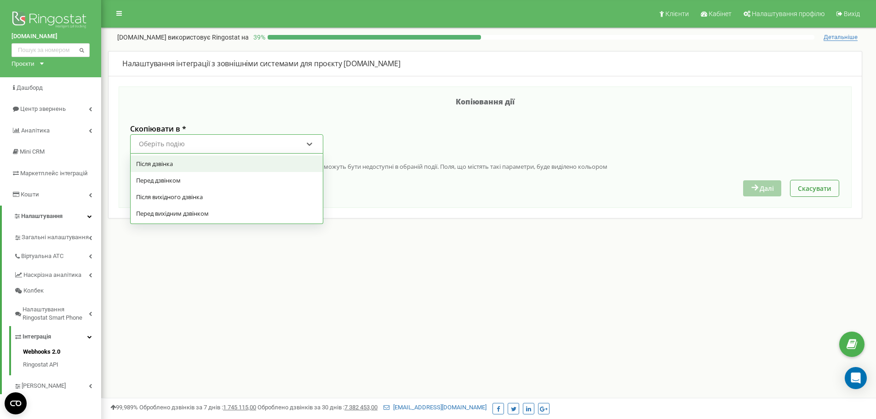
click at [229, 140] on div "Оберіть подію" at bounding box center [220, 144] width 165 height 16
click at [218, 166] on div "Після дзвінка" at bounding box center [227, 163] width 192 height 17
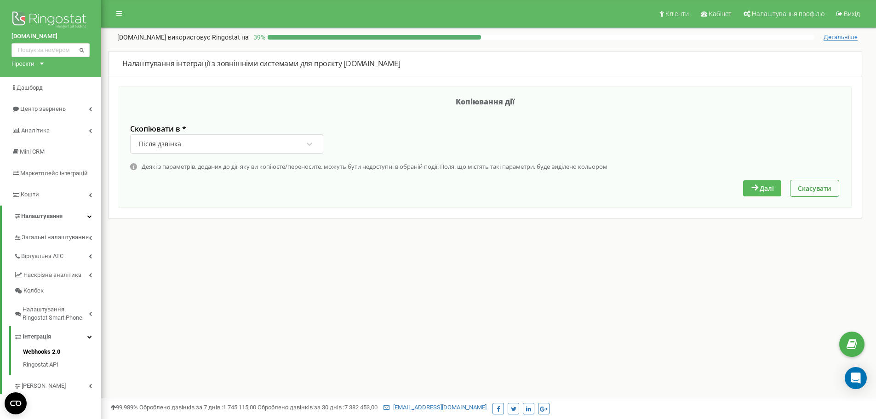
click at [771, 188] on button "Далі" at bounding box center [762, 188] width 38 height 16
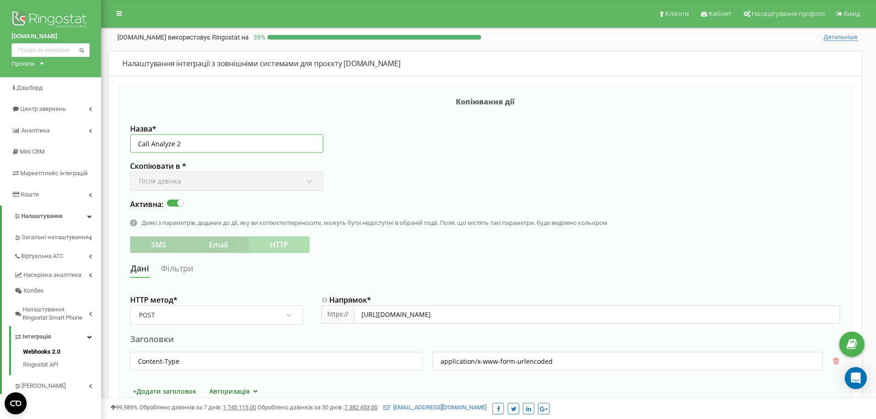
click at [229, 149] on input "Call Analyze 2" at bounding box center [226, 143] width 193 height 18
type input "Call Analyze"
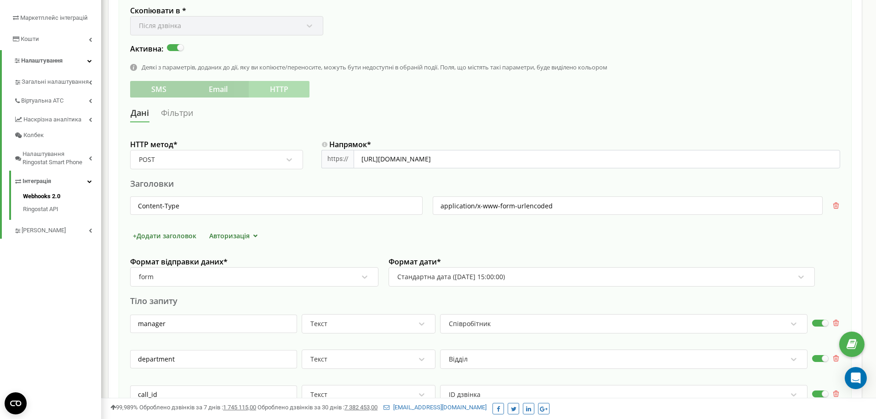
scroll to position [496, 0]
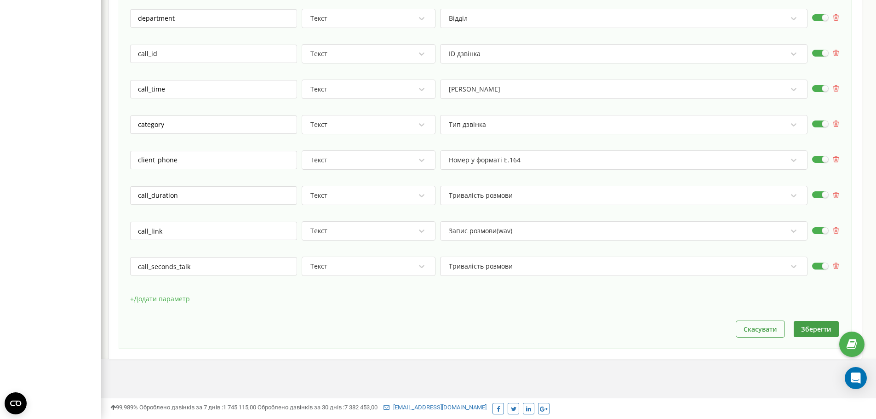
drag, startPoint x: 432, startPoint y: 203, endPoint x: 440, endPoint y: 347, distance: 144.6
click at [803, 331] on button "Зберегти" at bounding box center [815, 329] width 45 height 16
